Goal: Information Seeking & Learning: Learn about a topic

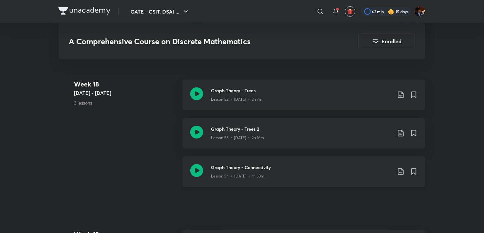
scroll to position [2890, 0]
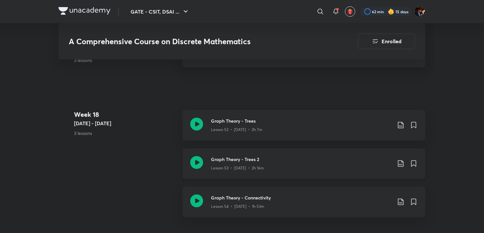
click at [401, 162] on icon at bounding box center [401, 164] width 8 height 8
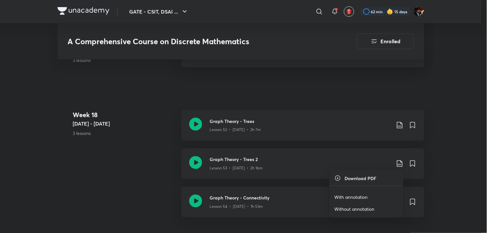
click at [355, 197] on p "With annotation" at bounding box center [351, 197] width 33 height 7
